Goal: Task Accomplishment & Management: Manage account settings

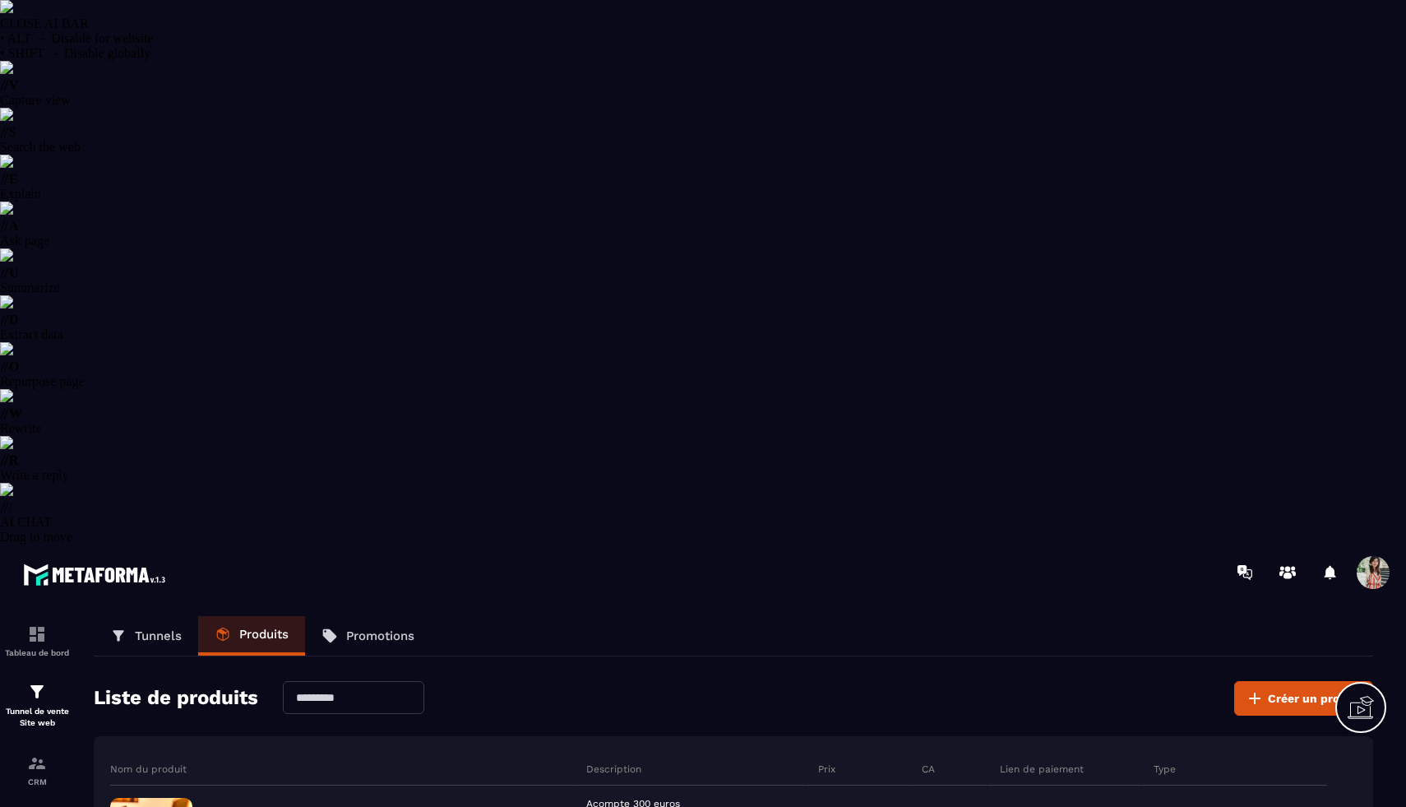
select select "******"
click at [53, 753] on div "CRM" at bounding box center [37, 769] width 66 height 33
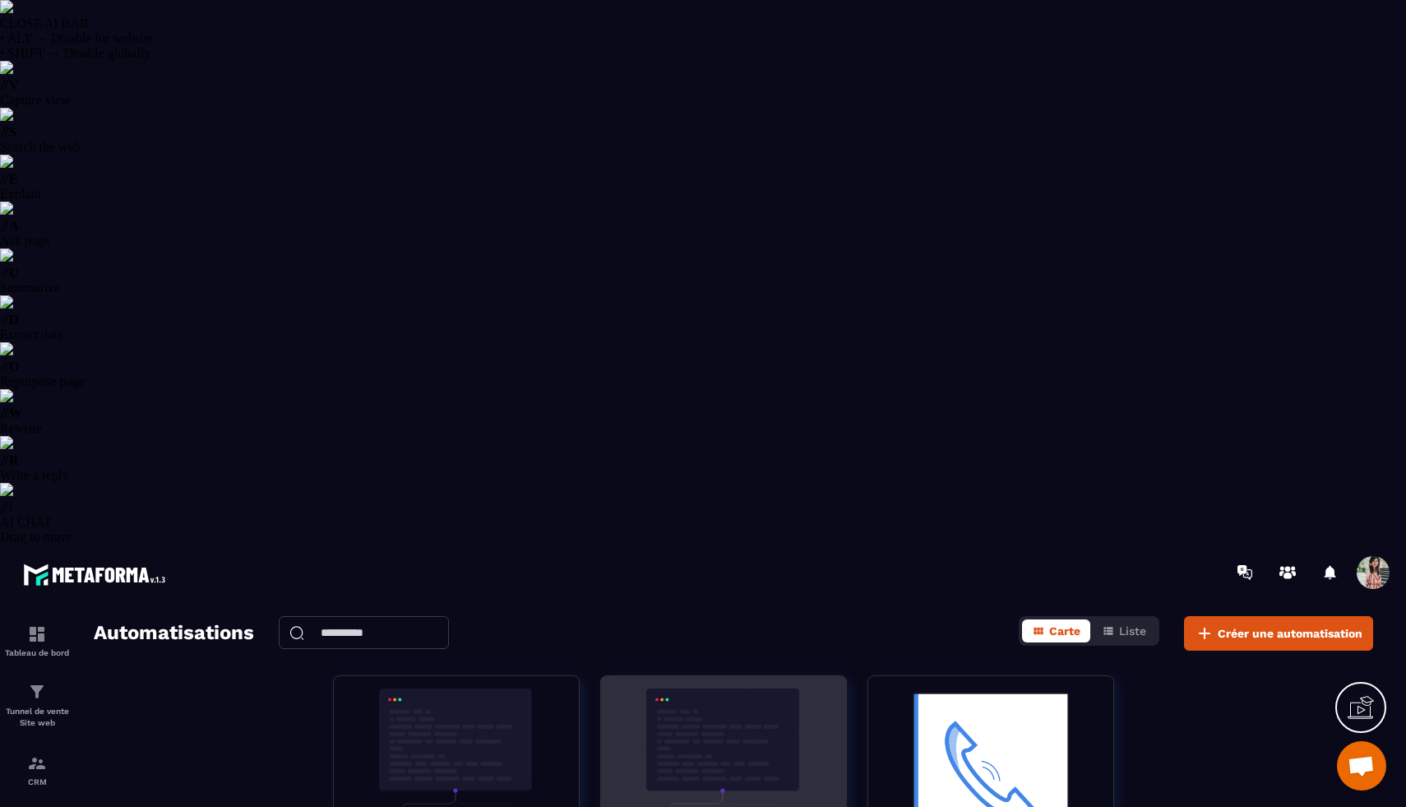
click at [705, 688] on img at bounding box center [723, 770] width 220 height 164
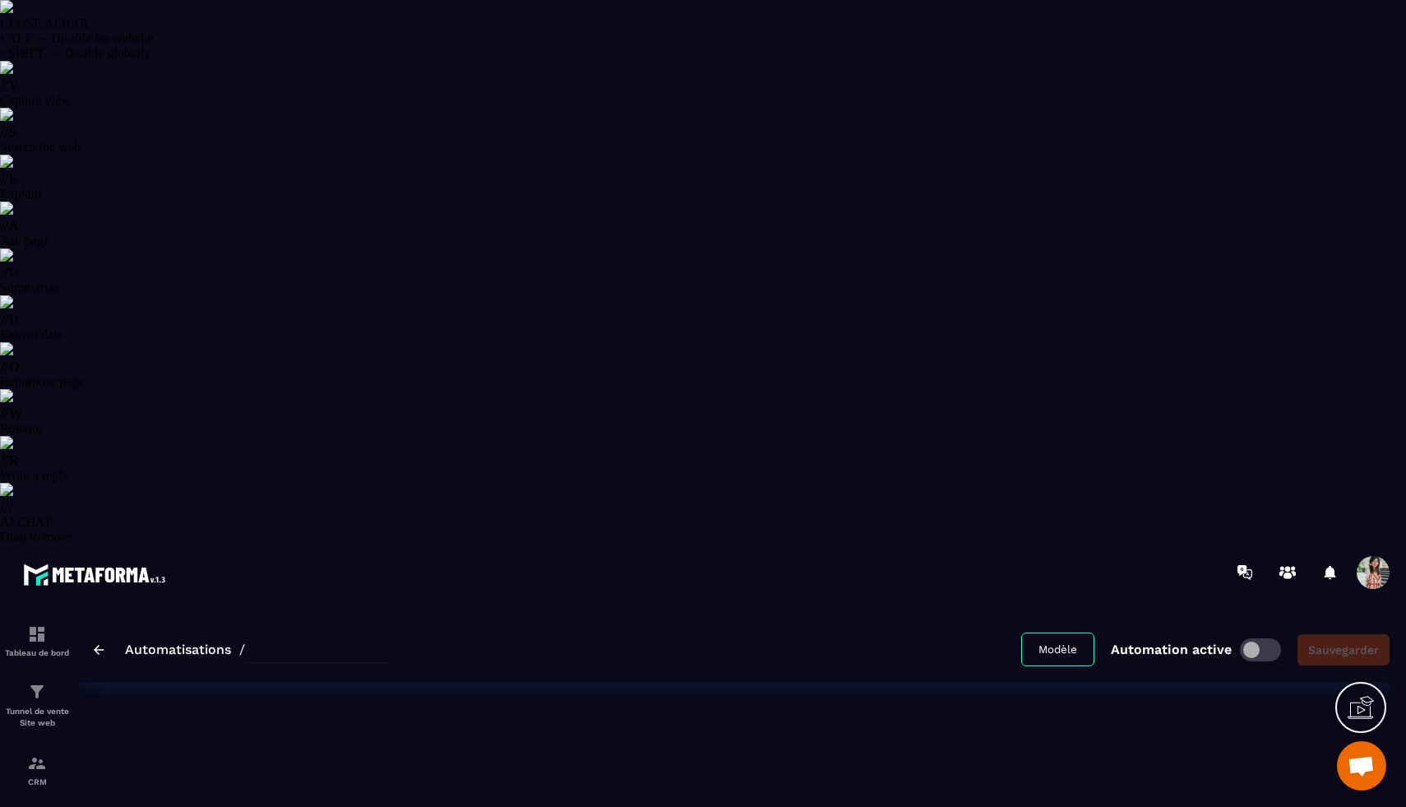
type input "**********"
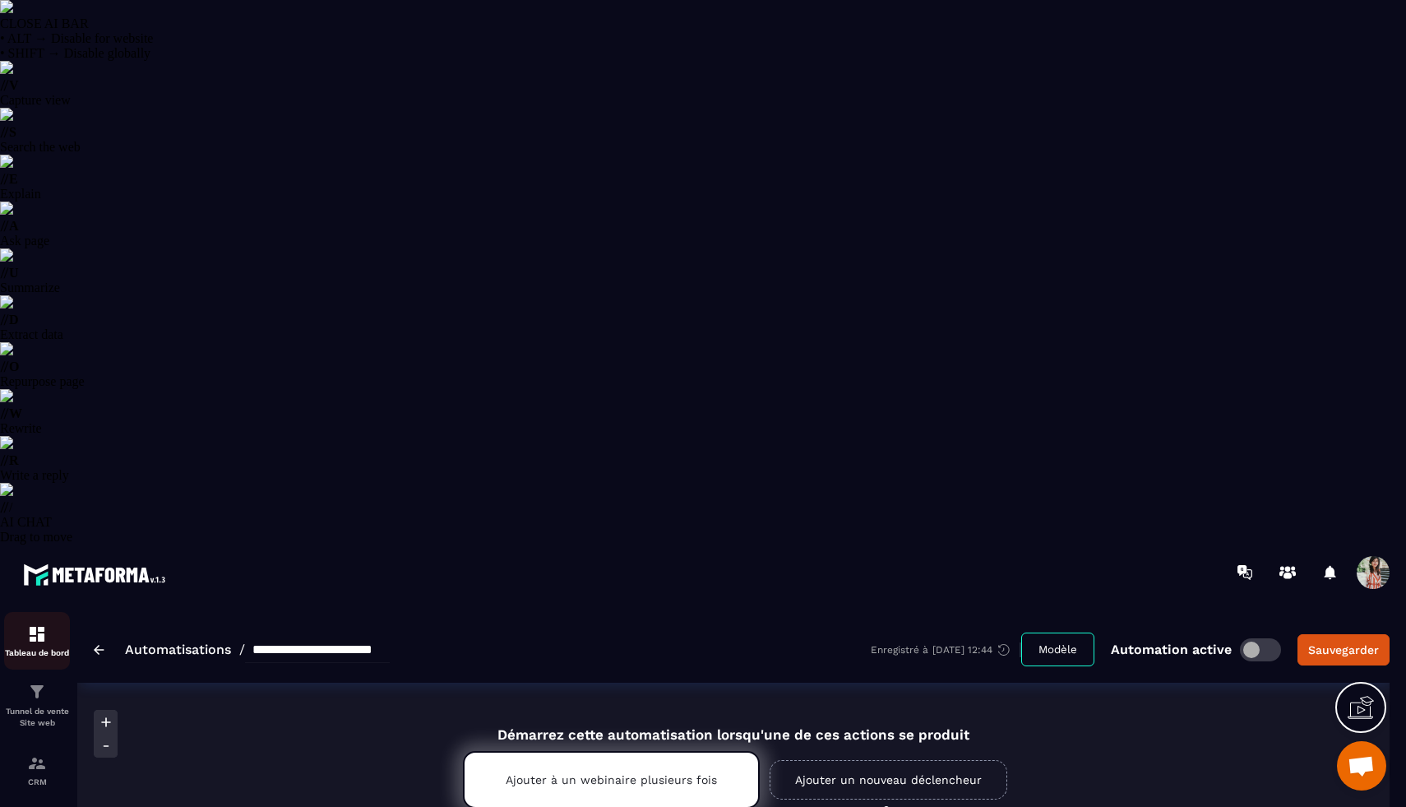
click at [36, 648] on p "Tableau de bord" at bounding box center [37, 652] width 66 height 9
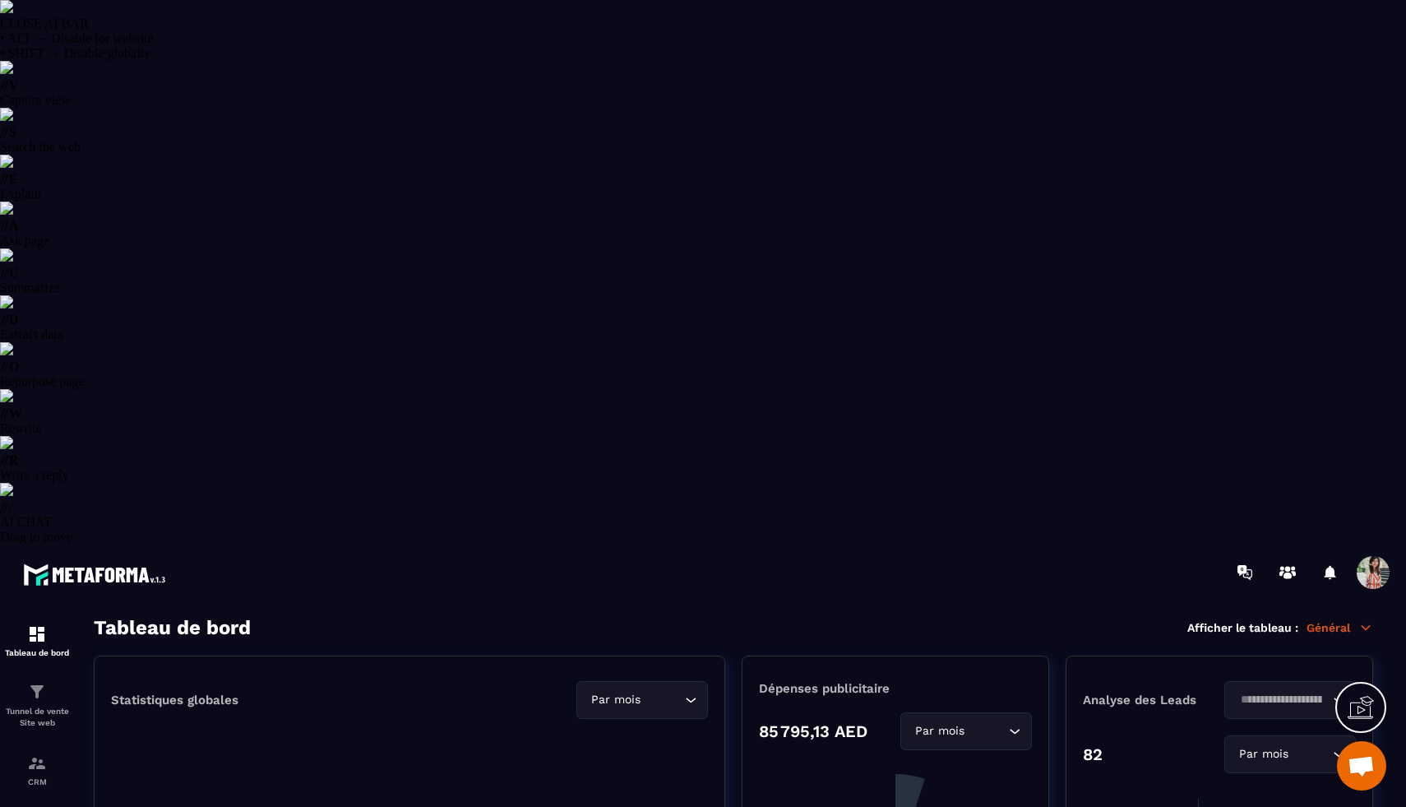
click at [1346, 620] on p "Général" at bounding box center [1340, 627] width 67 height 15
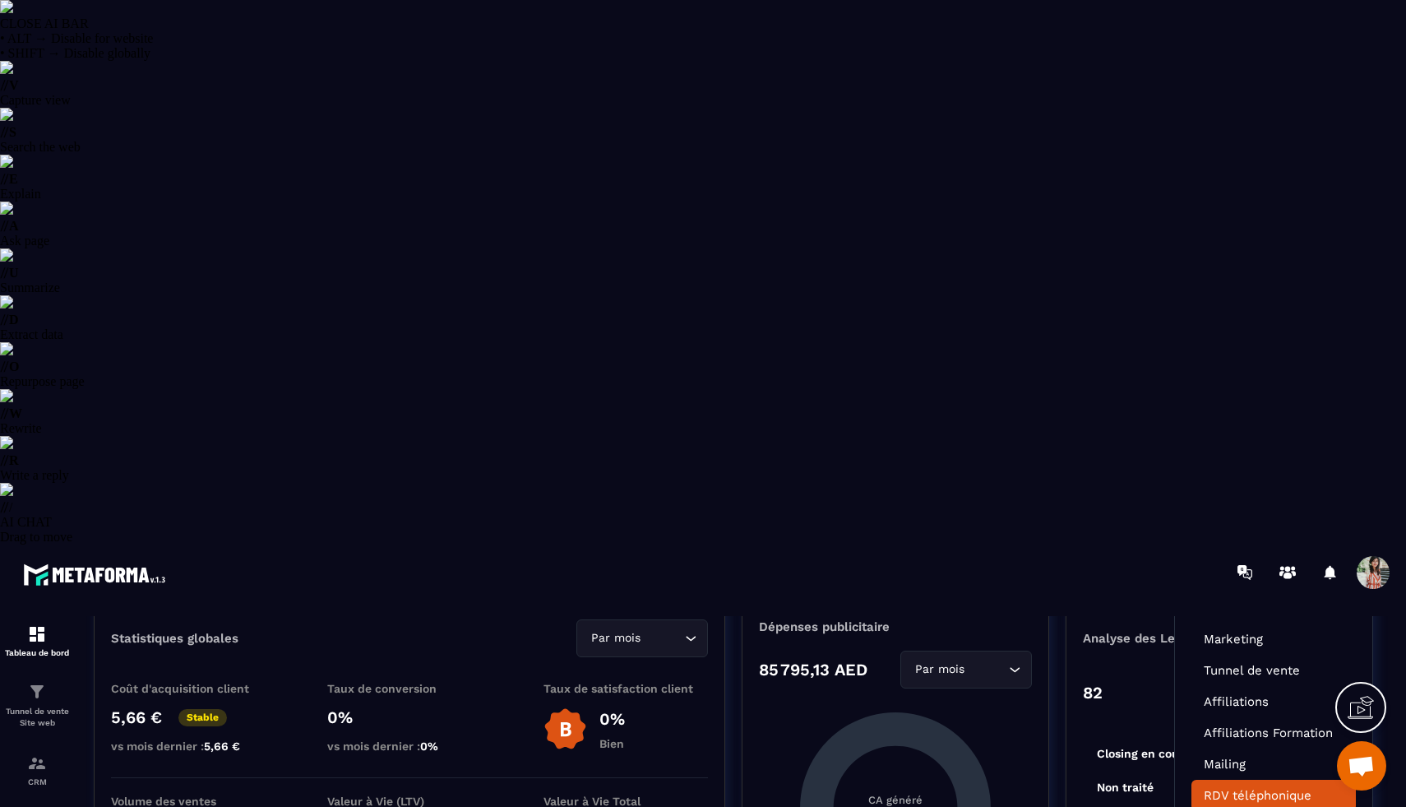
scroll to position [71, 0]
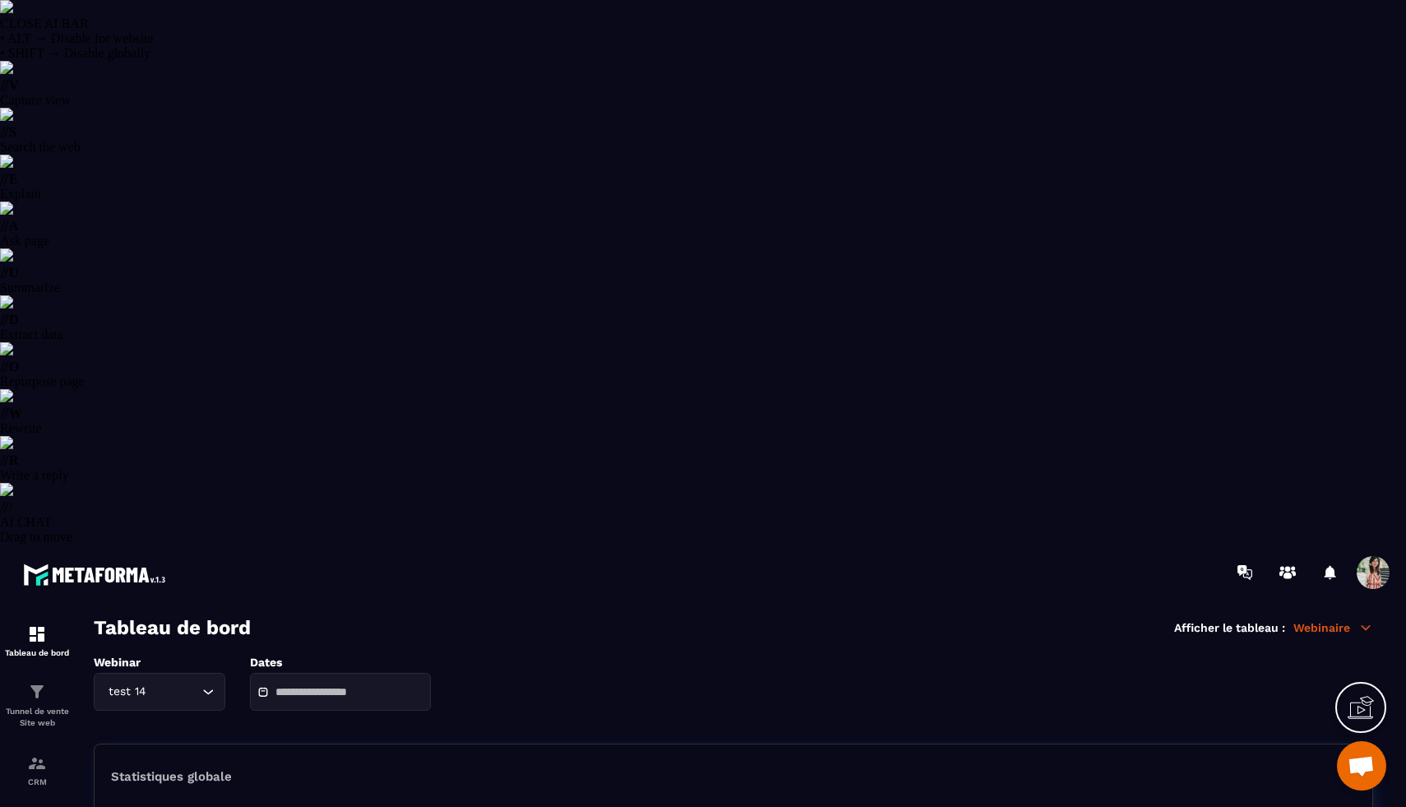
click at [164, 682] on input "Search for option" at bounding box center [174, 691] width 49 height 18
click at [154, 743] on li "Comment transformer votre épargne en un revenus mensuels stables" at bounding box center [160, 759] width 130 height 33
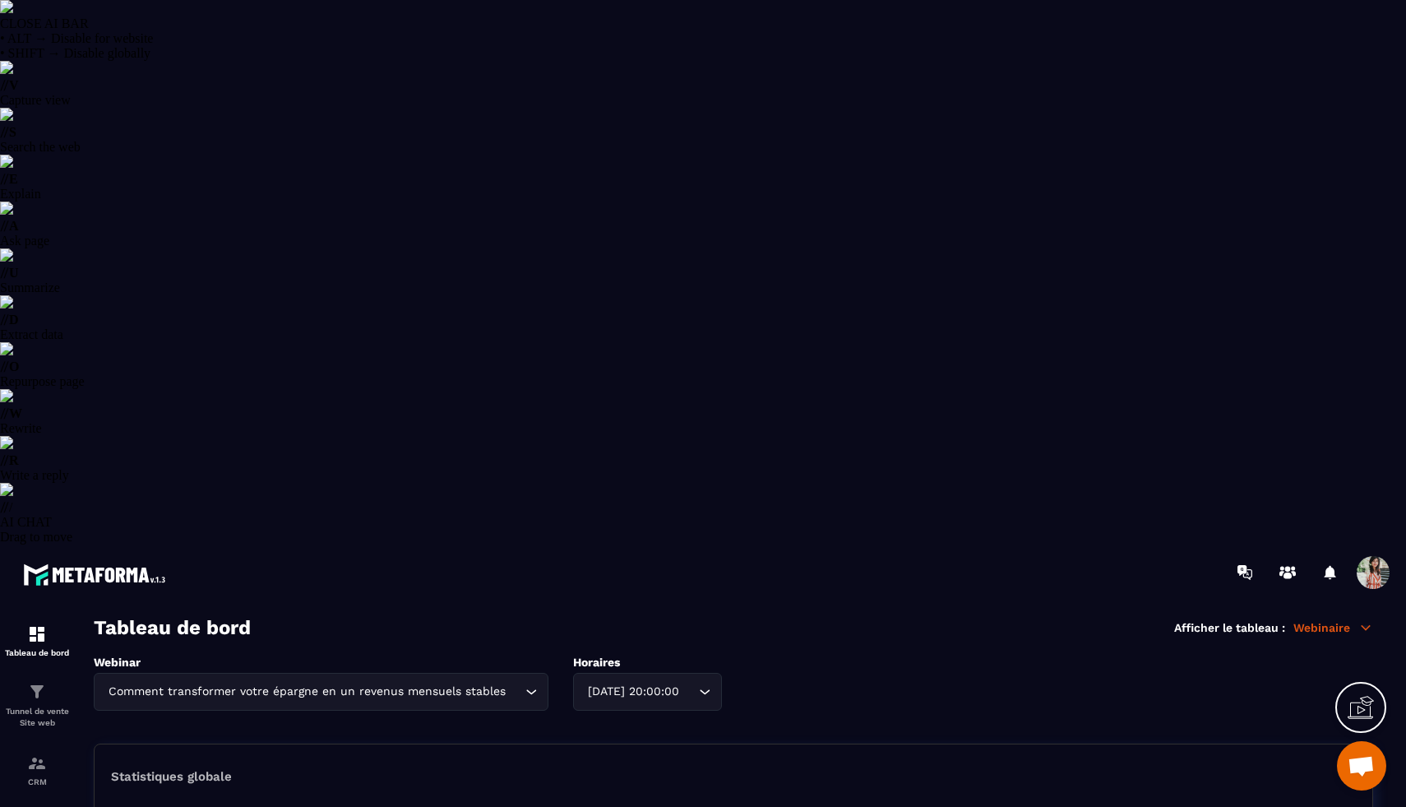
click at [689, 673] on div "2025-09-18 20:00:00 Loading..." at bounding box center [647, 692] width 149 height 38
click at [661, 751] on p "2025-09-25 20:00:00" at bounding box center [638, 759] width 97 height 16
click at [652, 682] on div "2025-09-25 20:00:00" at bounding box center [630, 691] width 97 height 18
click at [627, 784] on p "2025-10-02 20:00:00" at bounding box center [638, 792] width 97 height 16
click at [651, 673] on div "2025-10-02 20:00:00 Loading..." at bounding box center [639, 692] width 132 height 38
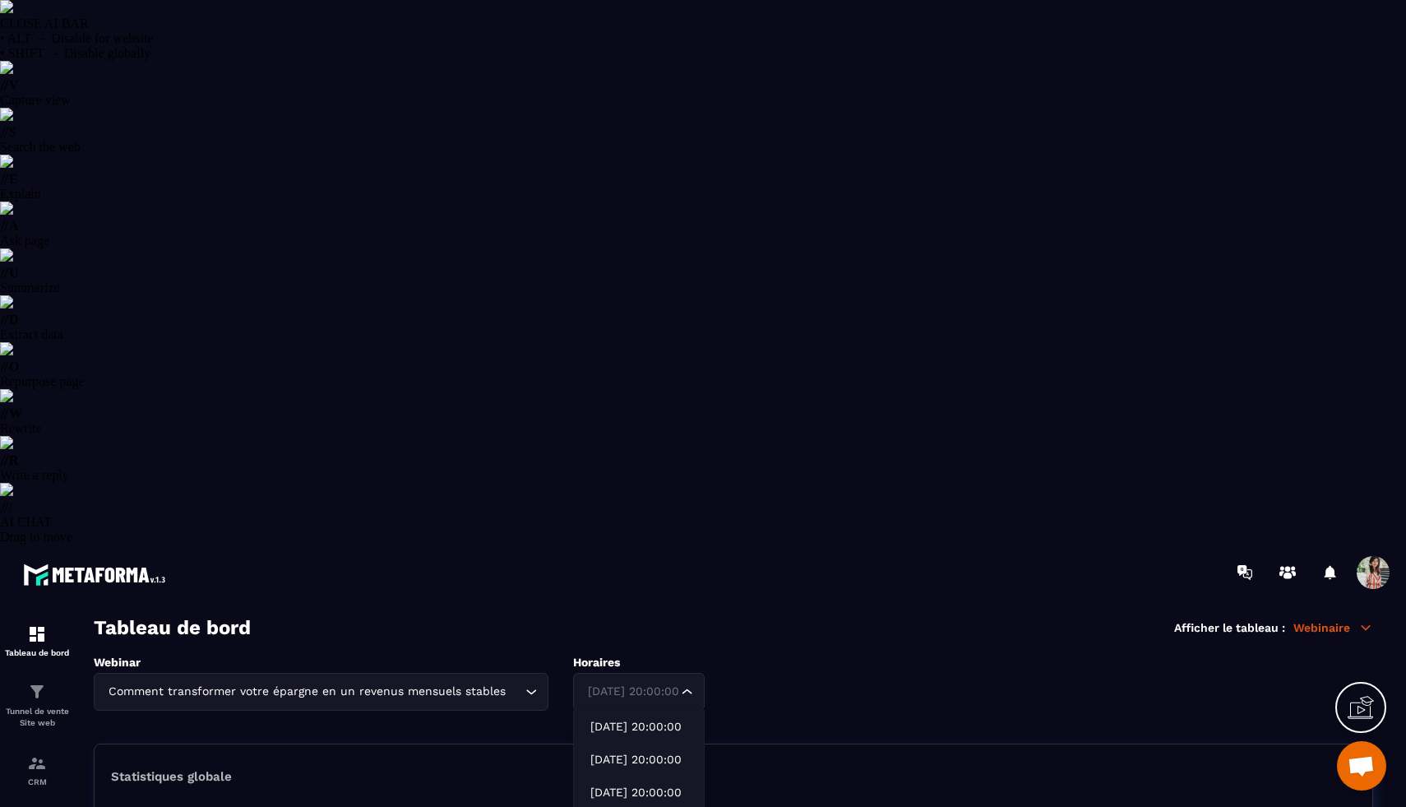
click at [651, 682] on div "2025-10-09 20:00:00" at bounding box center [639, 691] width 114 height 18
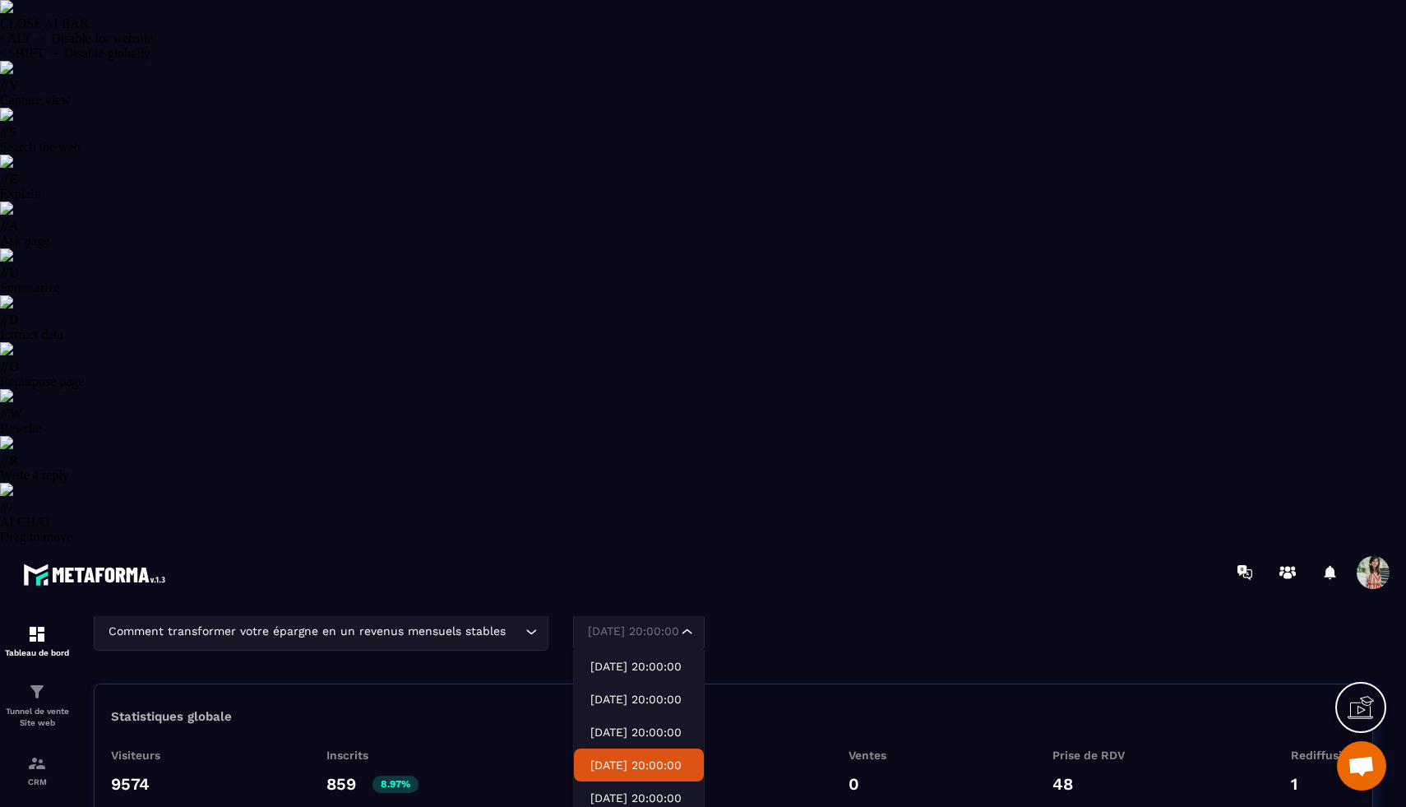
scroll to position [95, 0]
click at [641, 787] on p "2025-10-16 20:00:00" at bounding box center [638, 795] width 97 height 16
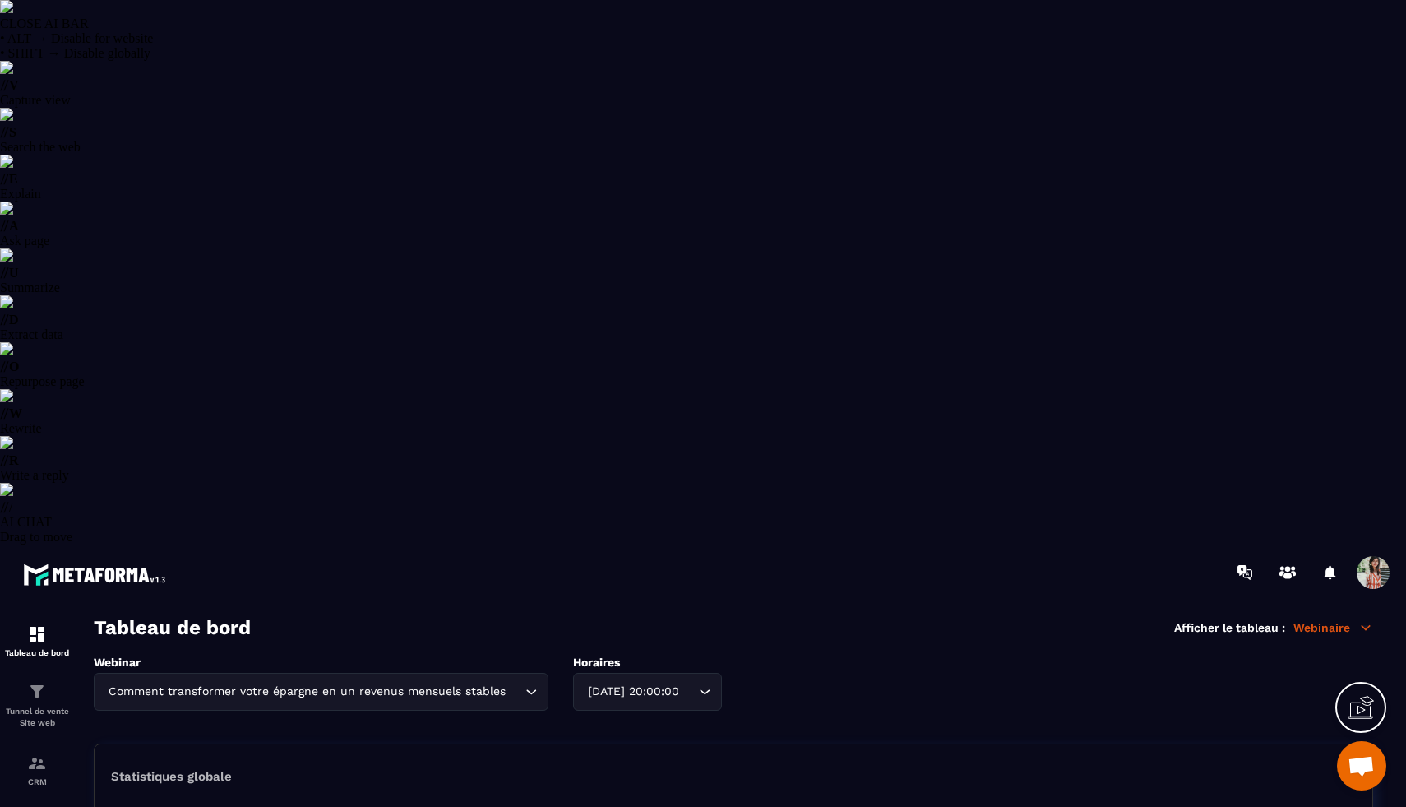
click at [1344, 620] on p "Webinaire" at bounding box center [1333, 627] width 80 height 15
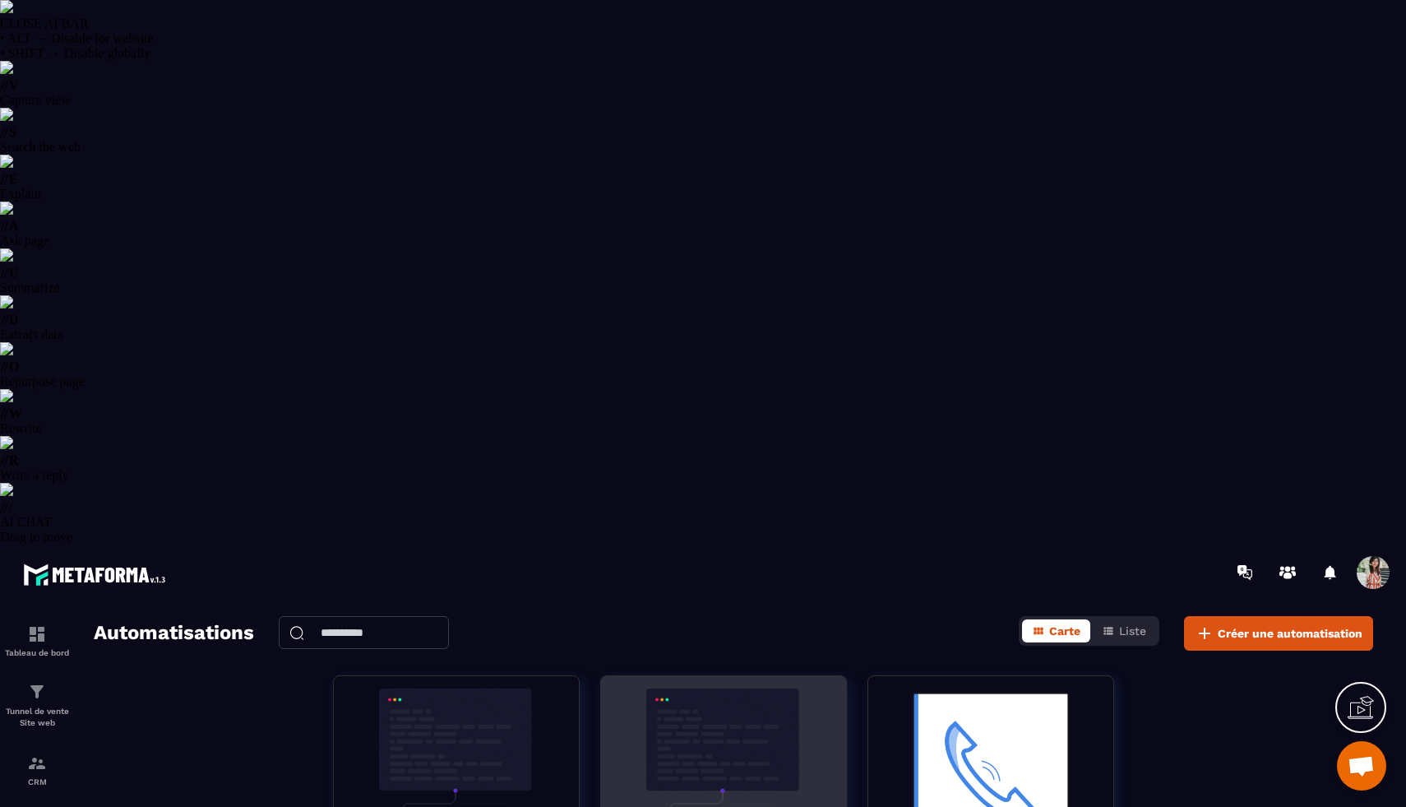
click at [676, 688] on img at bounding box center [723, 770] width 220 height 164
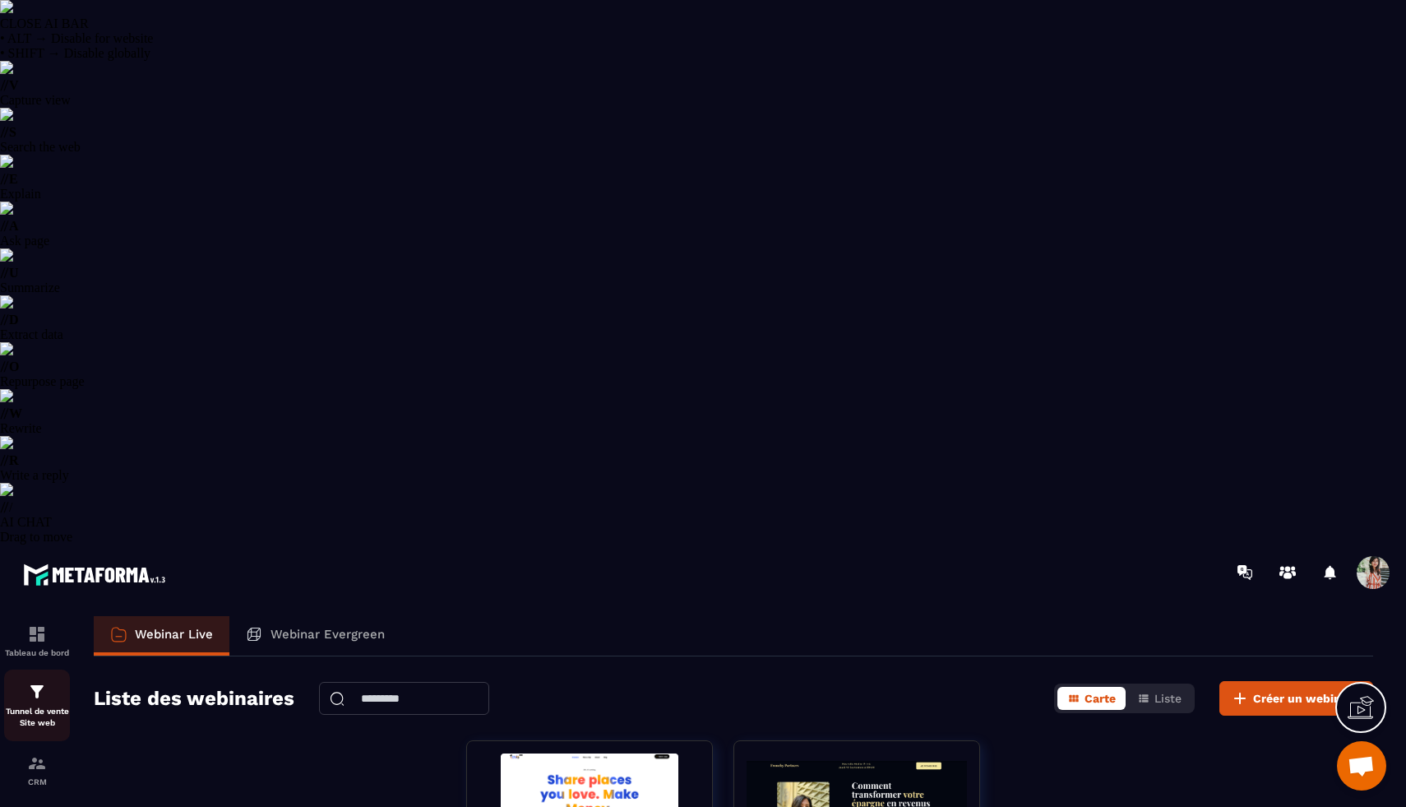
click at [41, 682] on div "Tunnel de vente Site web" at bounding box center [37, 705] width 66 height 47
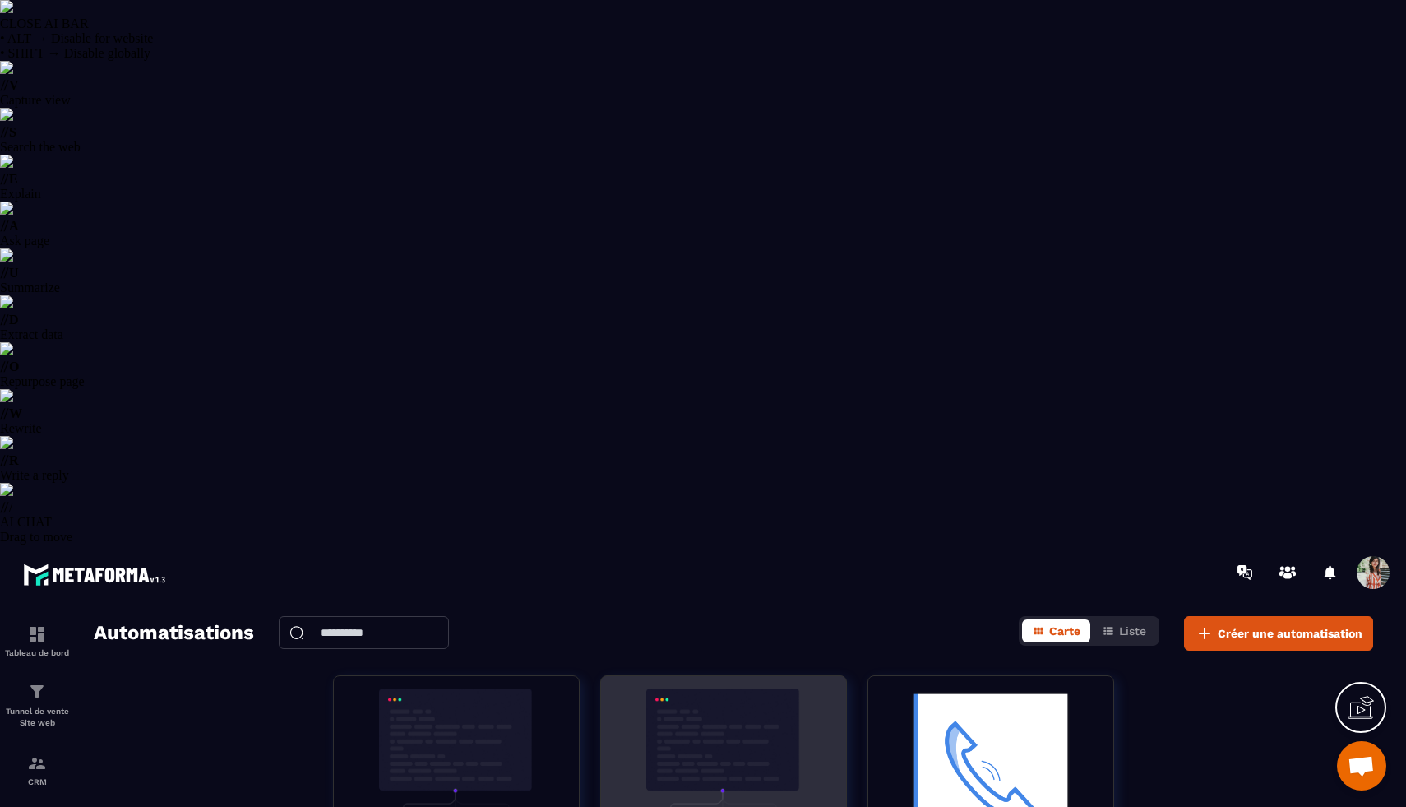
click at [797, 688] on img at bounding box center [723, 770] width 220 height 164
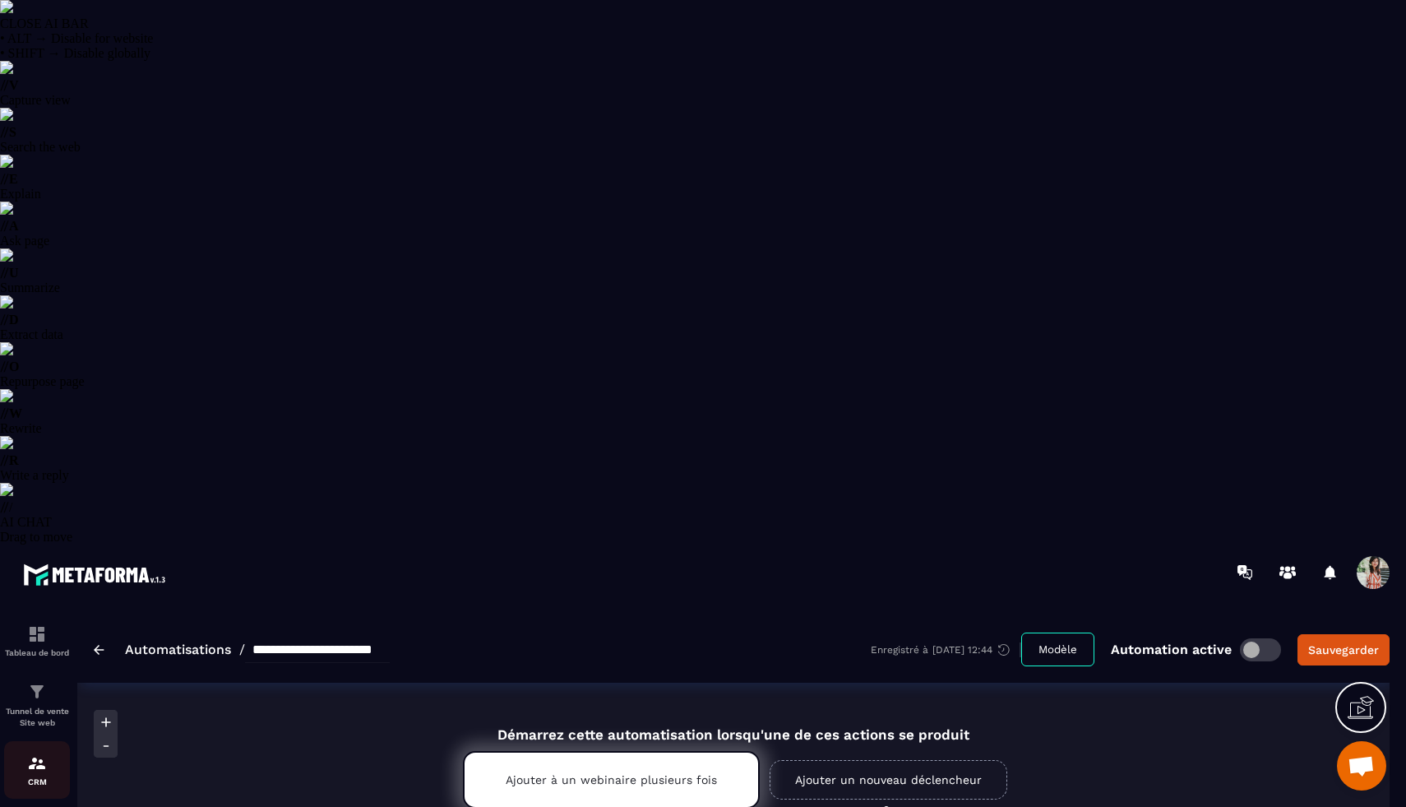
click at [35, 753] on img at bounding box center [37, 763] width 20 height 20
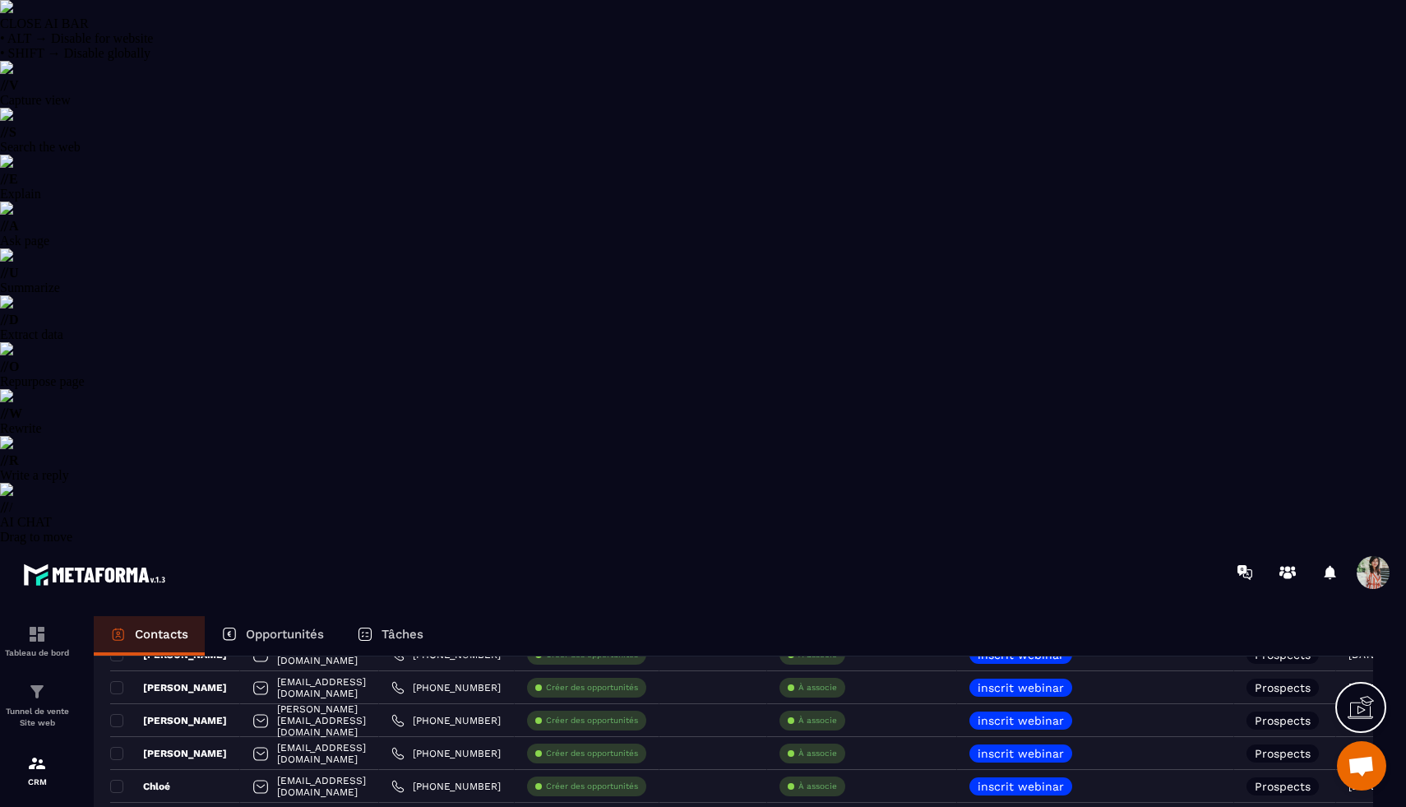
scroll to position [148, 0]
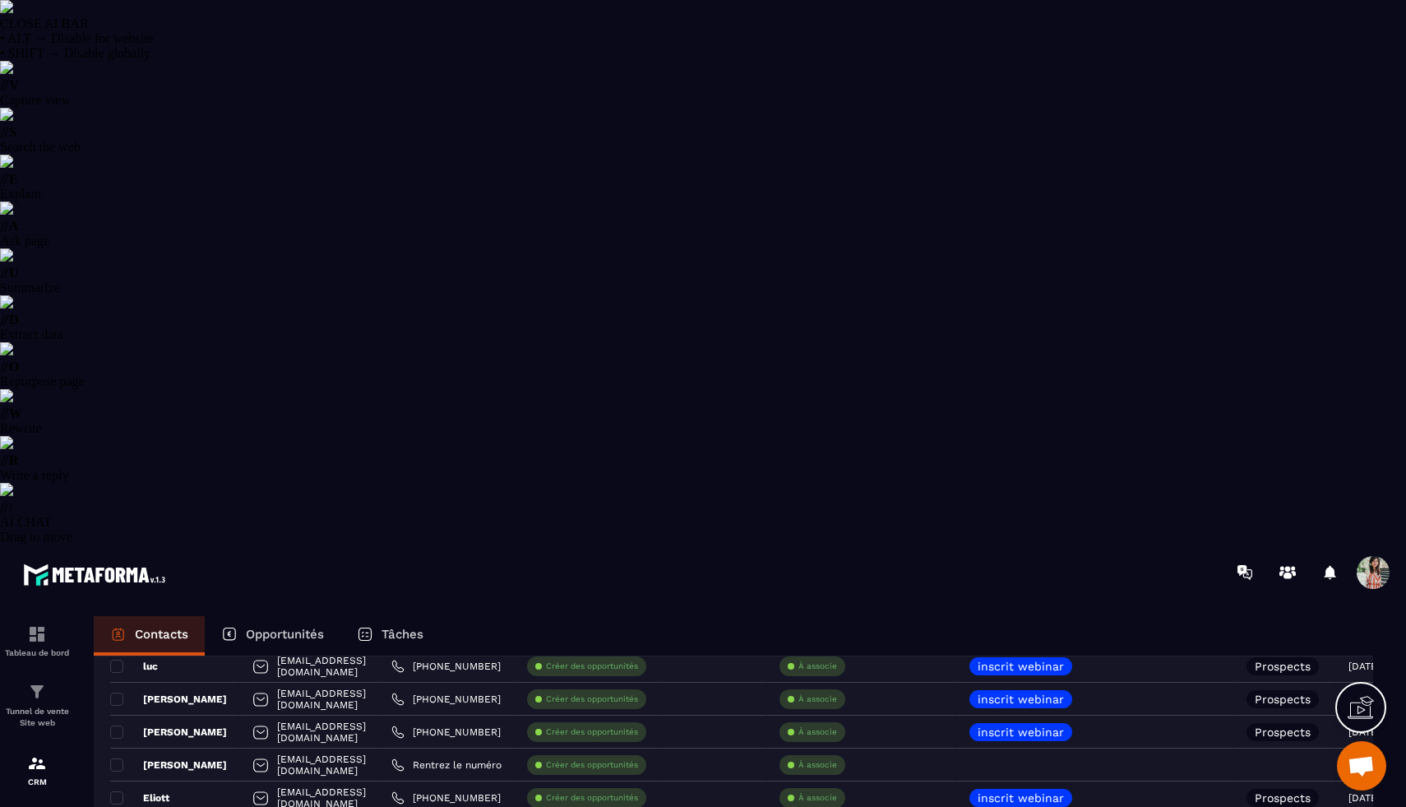
click at [13, 13] on img at bounding box center [6, 6] width 13 height 13
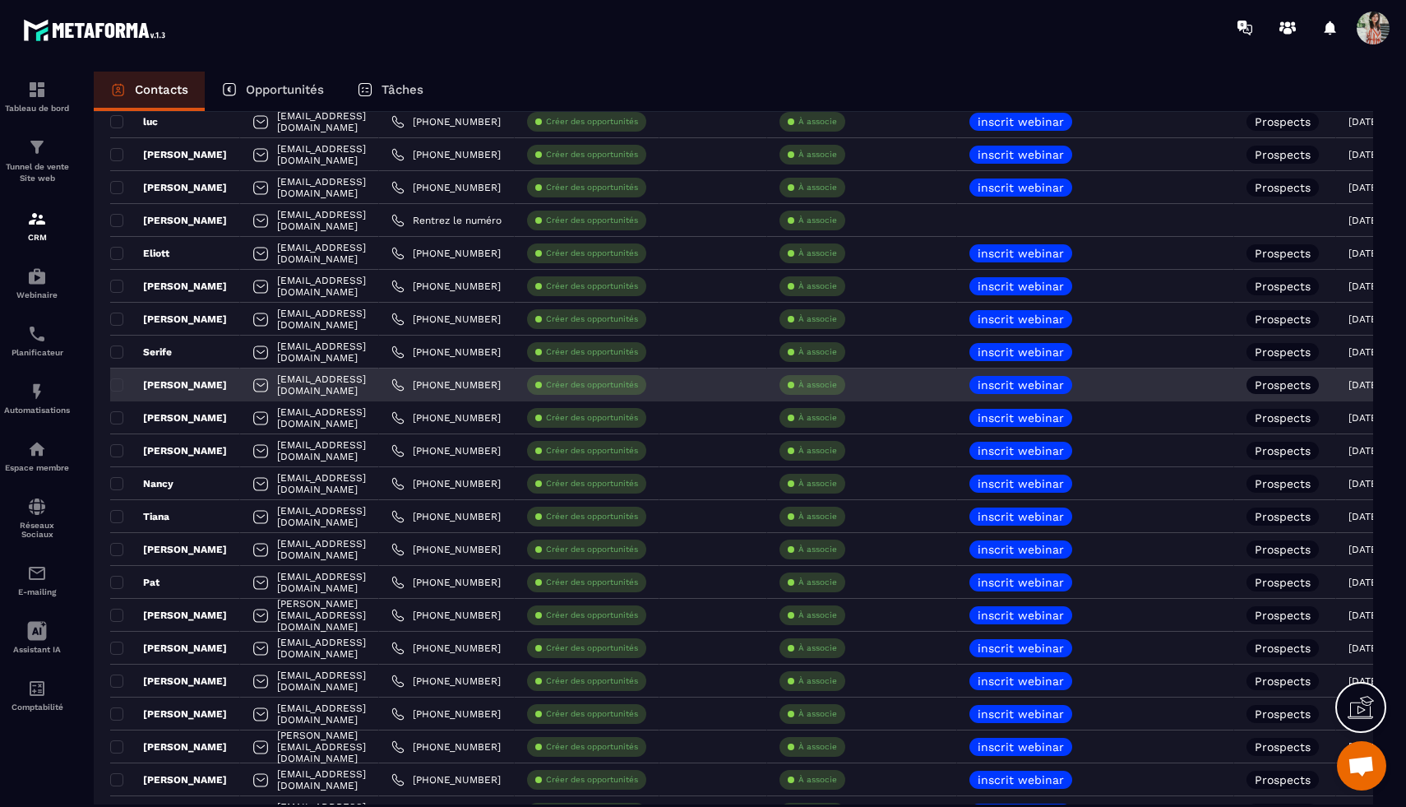
scroll to position [0, 0]
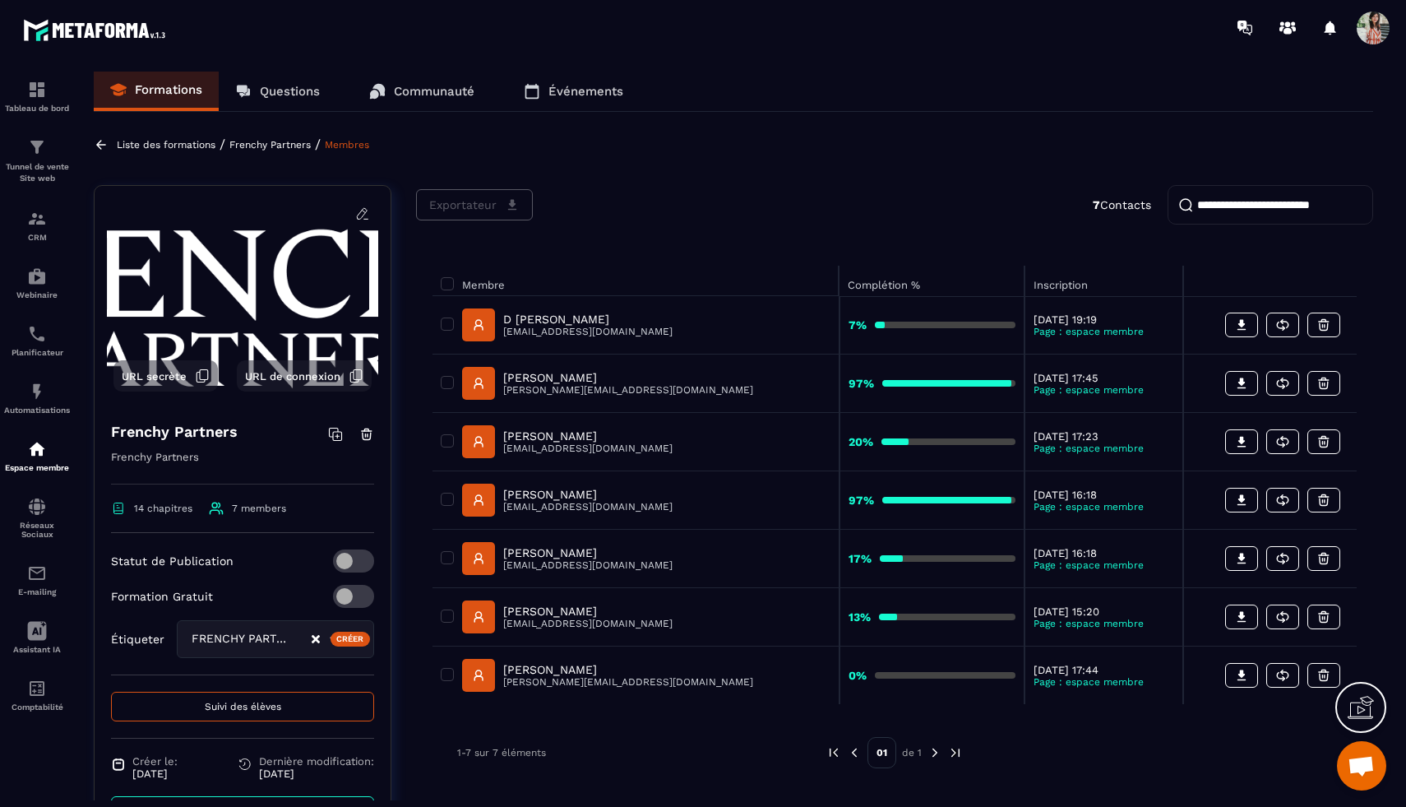
select select "******"
